Goal: Information Seeking & Learning: Learn about a topic

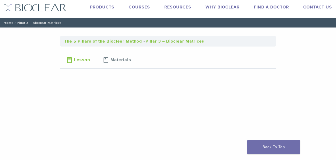
scroll to position [12, 0]
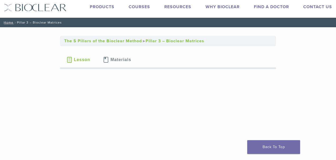
click at [81, 62] on span "Lesson" at bounding box center [82, 60] width 16 height 4
click at [77, 60] on span "Lesson" at bounding box center [82, 60] width 16 height 4
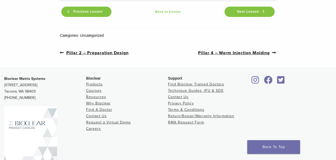
scroll to position [885, 0]
click at [99, 94] on link "Resources" at bounding box center [96, 96] width 20 height 4
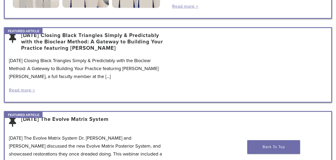
scroll to position [177, 0]
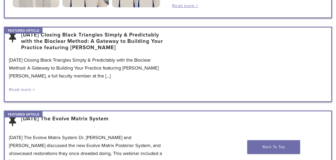
click at [26, 90] on link "Read more >" at bounding box center [22, 89] width 26 height 5
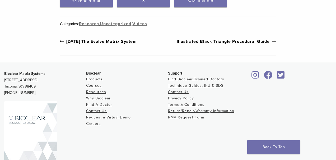
scroll to position [246, 0]
